Goal: Information Seeking & Learning: Learn about a topic

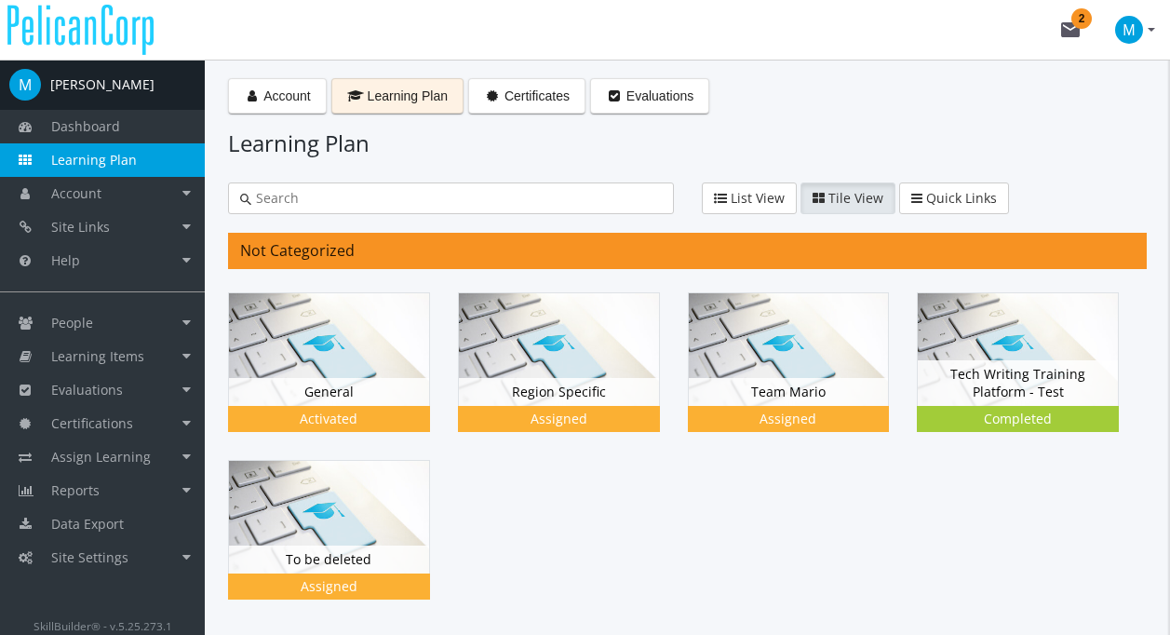
click at [213, 201] on div "Account Learning Plan Certificates Evaluations Learning Plan List View Tile Vie…" at bounding box center [687, 390] width 965 height 661
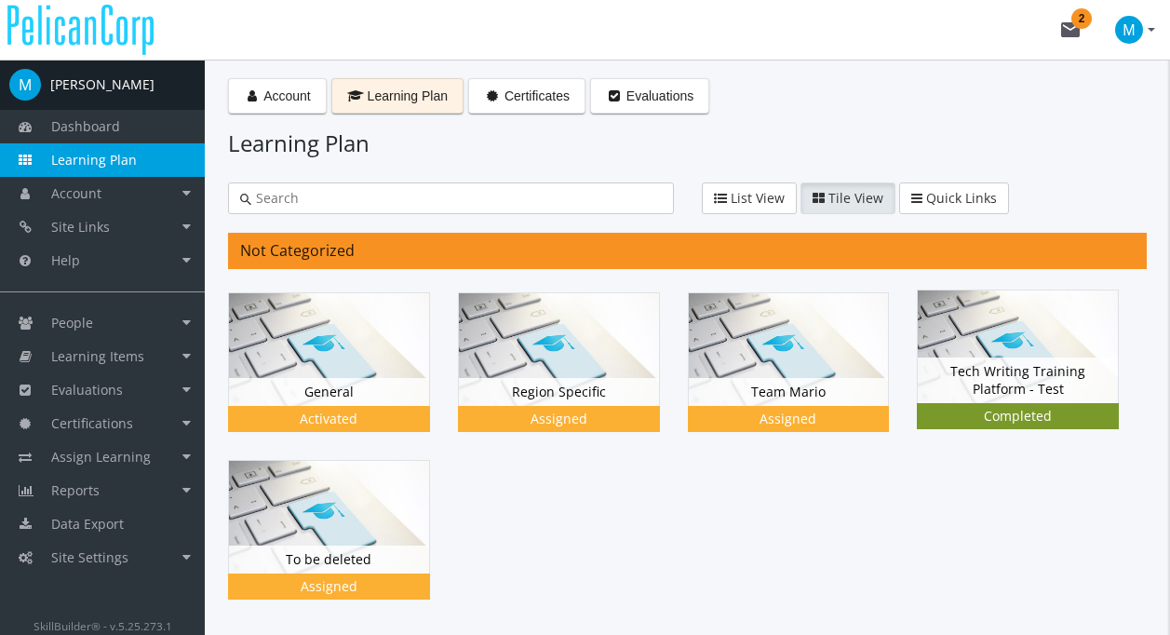
click at [990, 349] on img at bounding box center [1018, 346] width 200 height 113
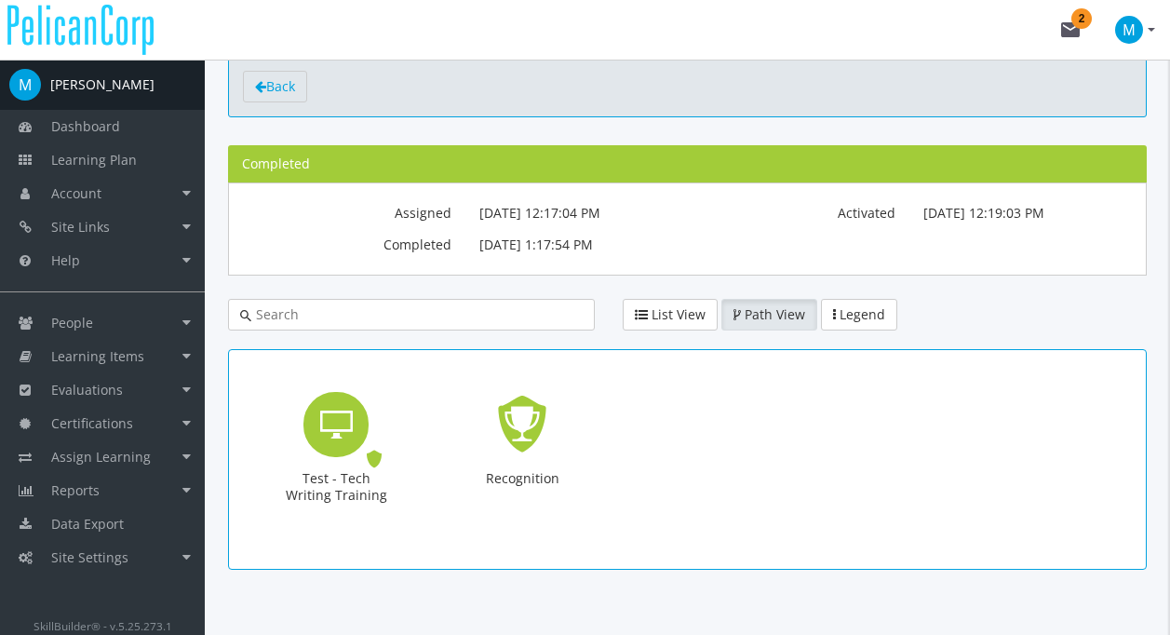
scroll to position [95, 0]
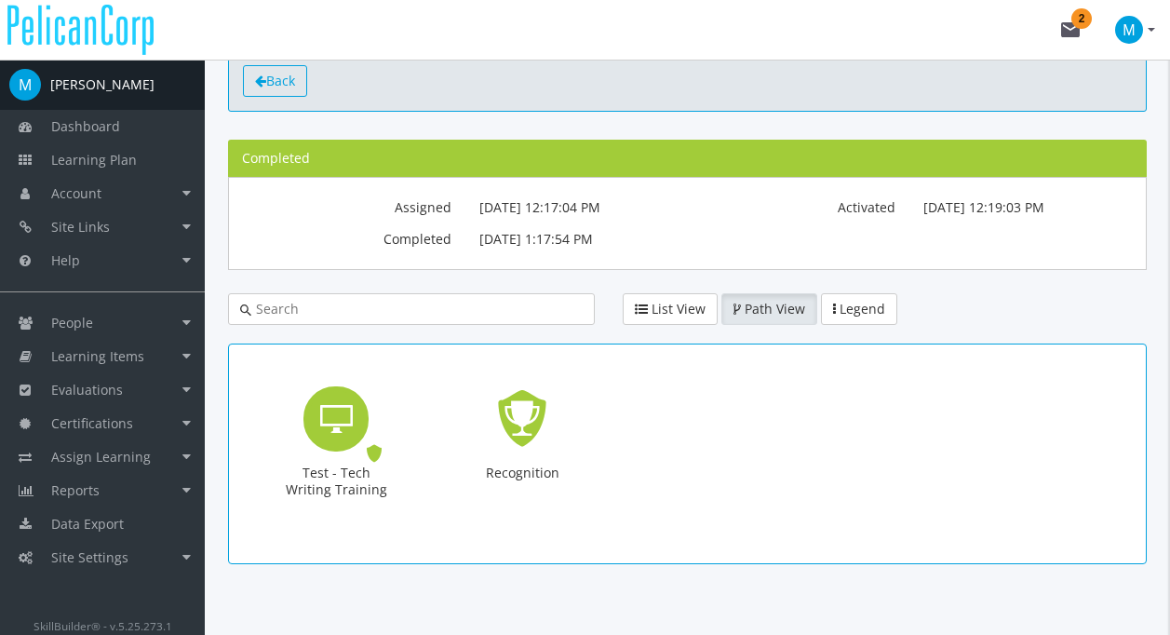
click at [289, 88] on span "Back" at bounding box center [280, 81] width 29 height 18
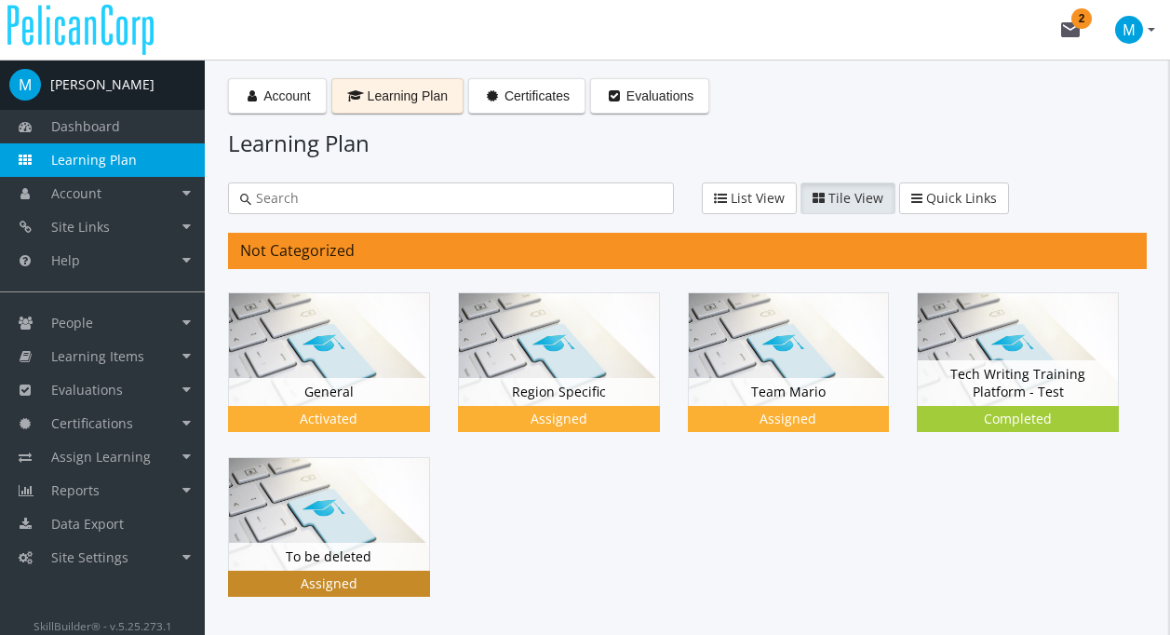
click at [367, 524] on img at bounding box center [329, 514] width 200 height 113
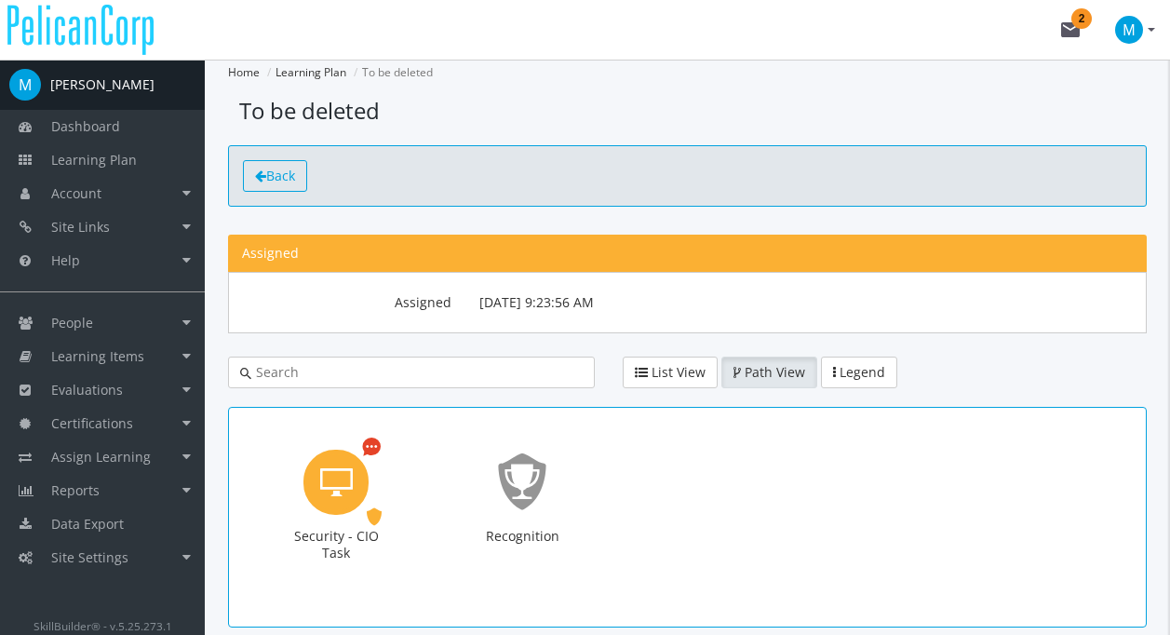
click at [271, 181] on span "Back" at bounding box center [280, 176] width 29 height 18
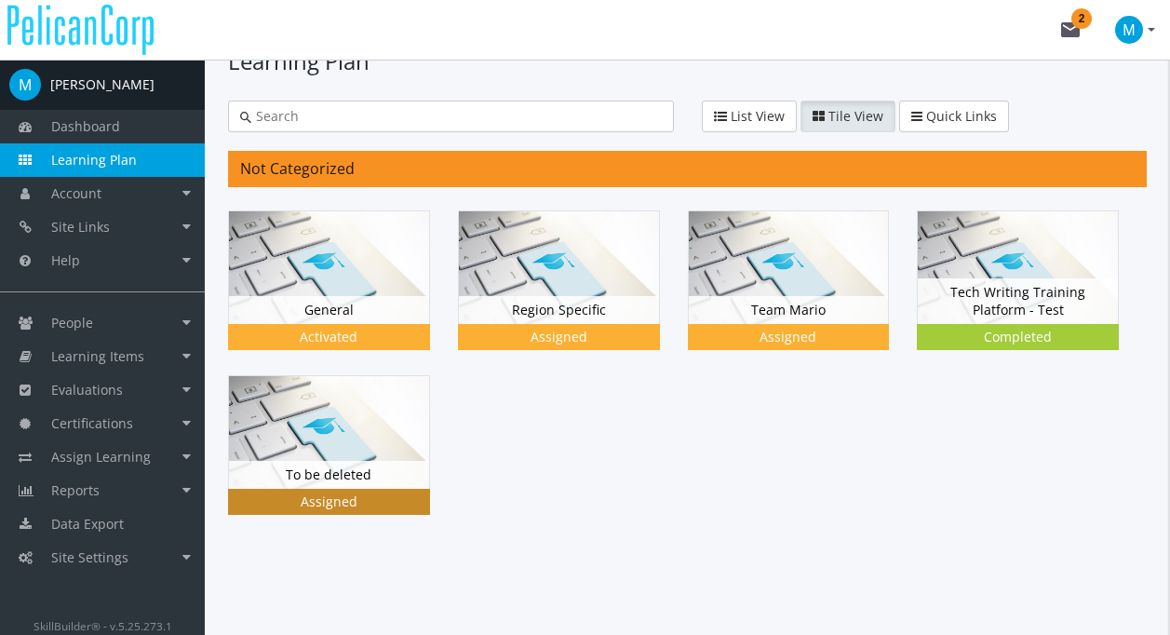
scroll to position [86, 0]
